Goal: Task Accomplishment & Management: Manage account settings

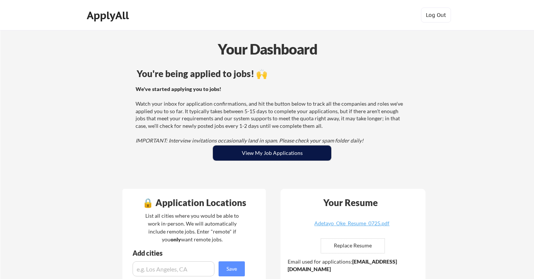
drag, startPoint x: 277, startPoint y: 152, endPoint x: 285, endPoint y: 151, distance: 7.5
click at [278, 152] on button "View My Job Applications" at bounding box center [272, 152] width 118 height 15
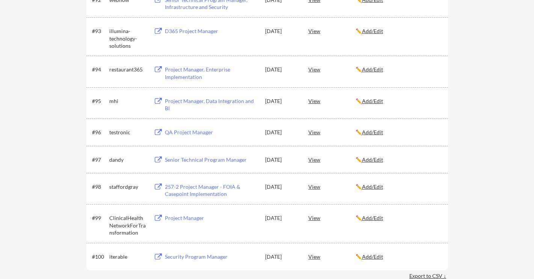
scroll to position [3008, 0]
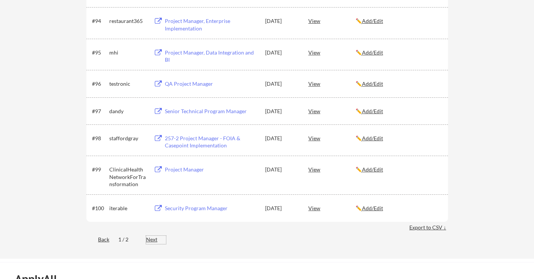
click at [151, 240] on div "Next" at bounding box center [156, 240] width 20 height 8
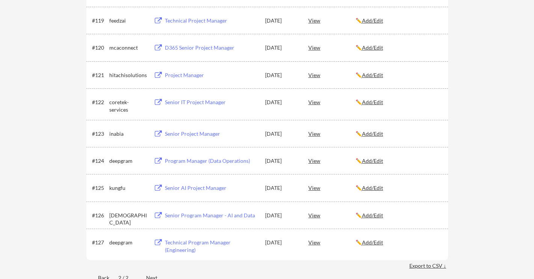
scroll to position [716, 0]
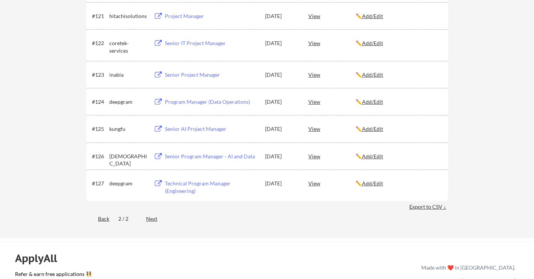
click at [105, 219] on div "Back" at bounding box center [97, 219] width 23 height 8
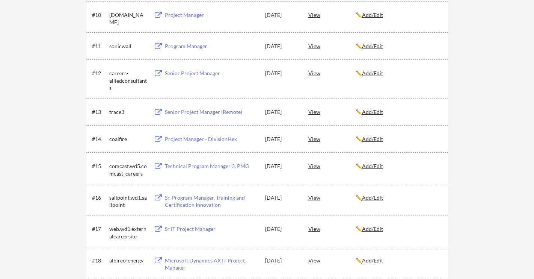
scroll to position [417, 0]
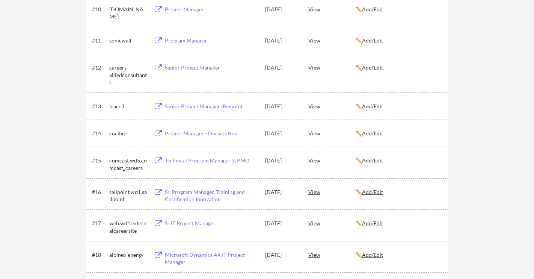
click at [194, 223] on div "Sr IT Project Manager" at bounding box center [211, 223] width 93 height 8
click at [314, 223] on div "View" at bounding box center [332, 223] width 47 height 14
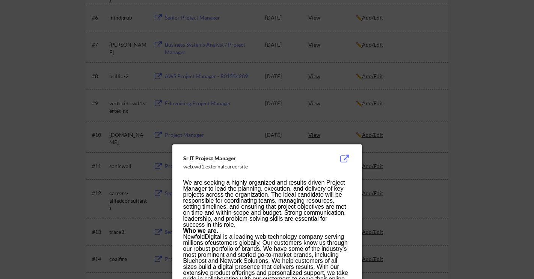
scroll to position [353, 0]
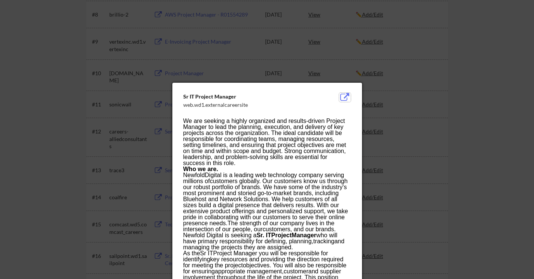
click at [345, 96] on button at bounding box center [345, 97] width 12 height 9
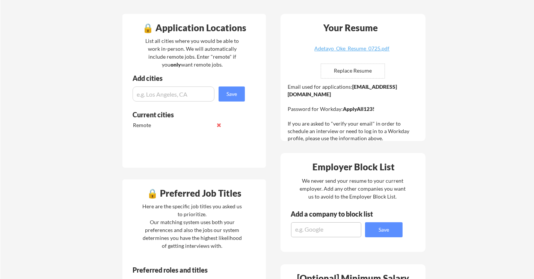
scroll to position [20, 0]
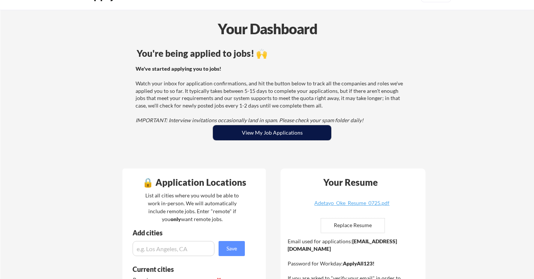
click at [258, 132] on button "View My Job Applications" at bounding box center [272, 132] width 118 height 15
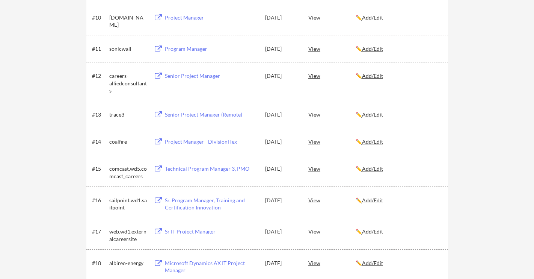
scroll to position [415, 0]
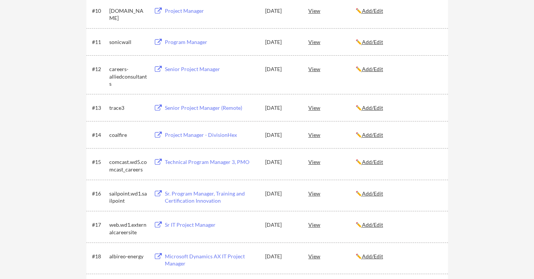
click at [200, 225] on div "Sr IT Project Manager" at bounding box center [211, 225] width 93 height 8
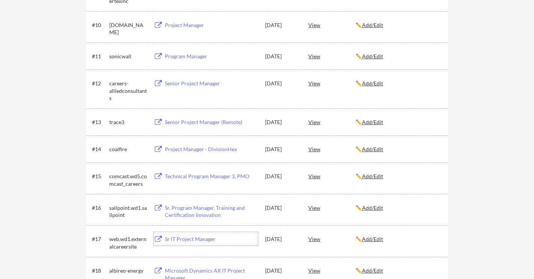
scroll to position [418, 0]
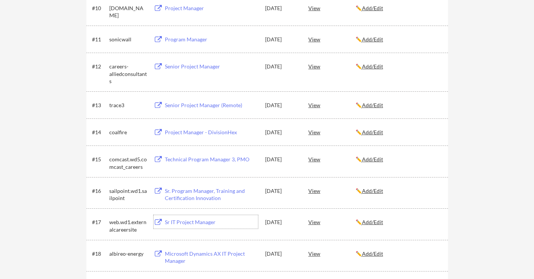
click at [380, 222] on u "Add/Edit" at bounding box center [372, 222] width 21 height 6
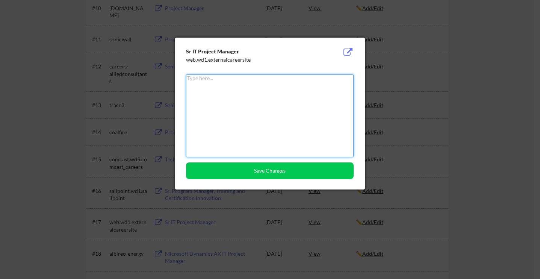
click at [419, 225] on div at bounding box center [270, 139] width 540 height 279
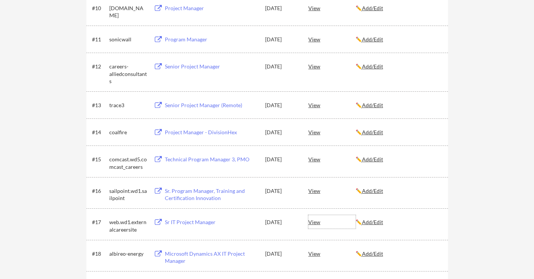
click at [315, 221] on div "View" at bounding box center [332, 222] width 47 height 14
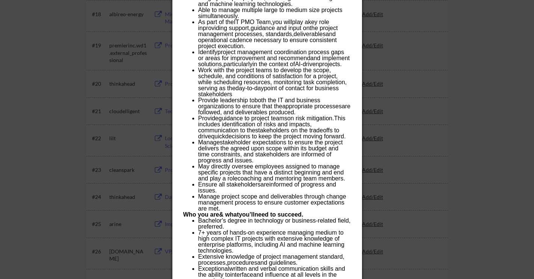
scroll to position [398, 0]
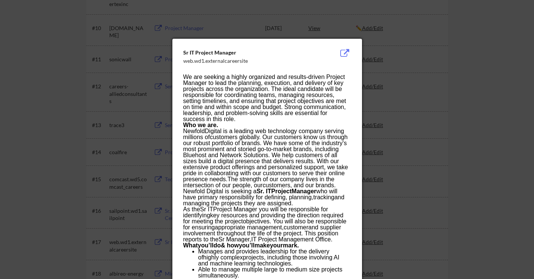
click at [414, 141] on div at bounding box center [267, 139] width 534 height 279
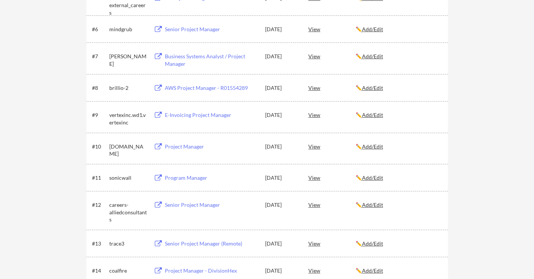
scroll to position [0, 0]
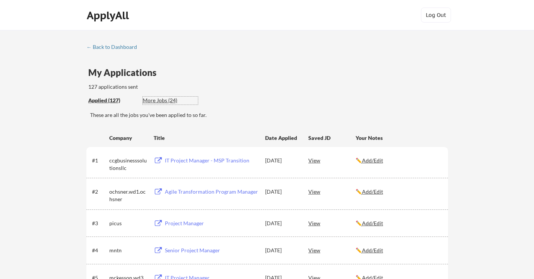
click at [156, 100] on div "More Jobs (24)" at bounding box center [170, 101] width 55 height 8
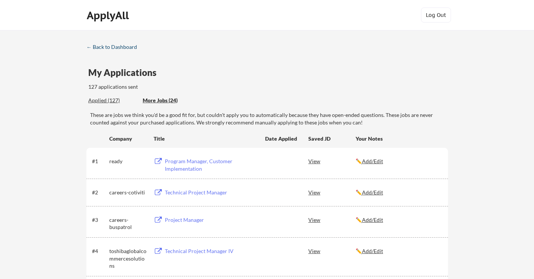
click at [118, 46] on div "← Back to Dashboard" at bounding box center [114, 46] width 56 height 5
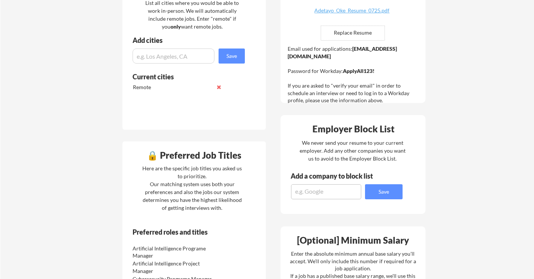
scroll to position [183, 0]
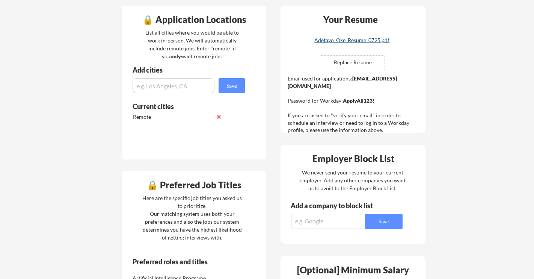
click at [347, 41] on div "Adetayo_Oke_Resume_0725.pdf" at bounding box center [351, 40] width 89 height 5
drag, startPoint x: 343, startPoint y: 92, endPoint x: 377, endPoint y: 91, distance: 33.5
click at [377, 91] on div "Email used for applications: adetayo.oke@mailflux.com Password for Workday: App…" at bounding box center [354, 104] width 133 height 59
copy div "ApplyAll123!"
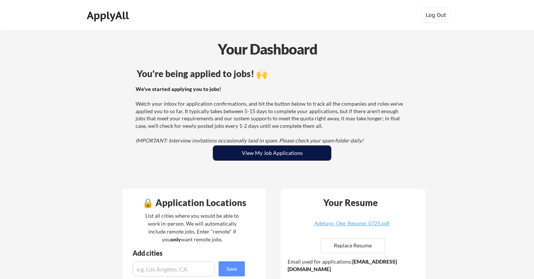
click at [264, 150] on button "View My Job Applications" at bounding box center [272, 152] width 118 height 15
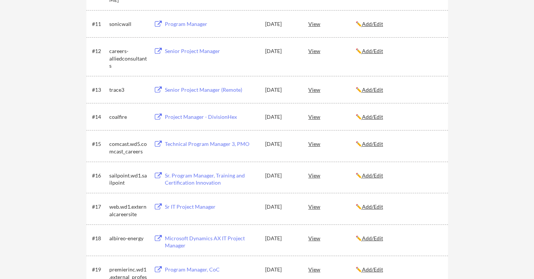
scroll to position [435, 0]
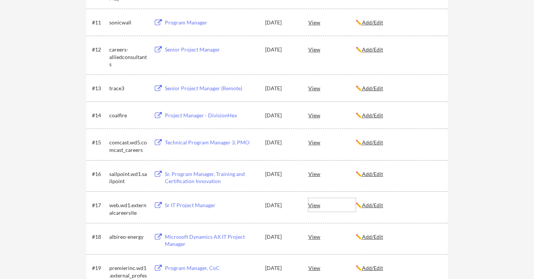
click at [316, 207] on div "View" at bounding box center [332, 205] width 47 height 14
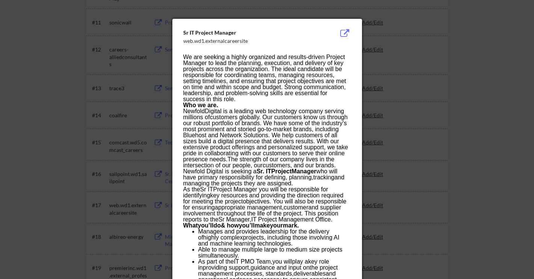
click at [132, 224] on div at bounding box center [267, 139] width 534 height 279
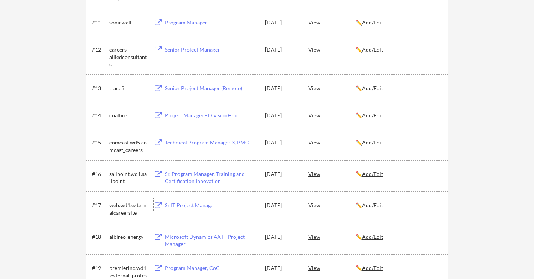
click at [190, 206] on div "Sr IT Project Manager" at bounding box center [211, 205] width 93 height 8
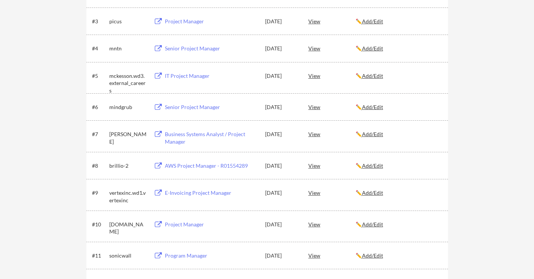
scroll to position [0, 0]
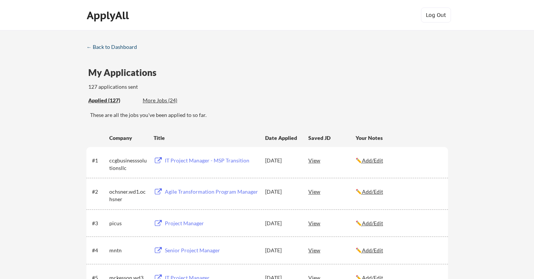
click at [110, 45] on div "← Back to Dashboard" at bounding box center [114, 46] width 56 height 5
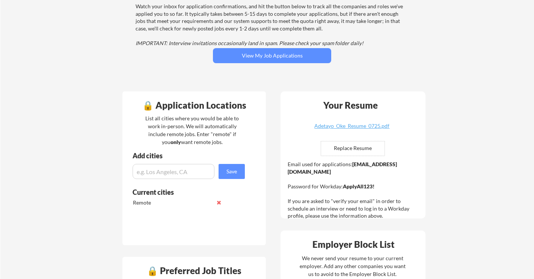
scroll to position [139, 0]
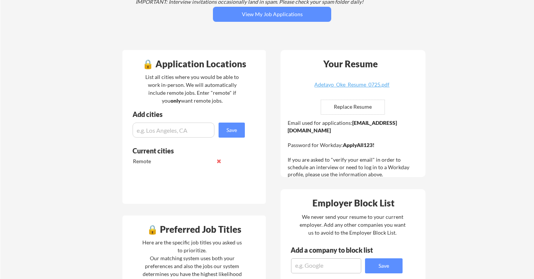
drag, startPoint x: 379, startPoint y: 136, endPoint x: 345, endPoint y: 137, distance: 34.2
click at [344, 137] on div "Email used for applications: [EMAIL_ADDRESS][DOMAIN_NAME] Password for Workday:…" at bounding box center [354, 148] width 133 height 59
copy div "ApplyAll123!"
